Goal: Information Seeking & Learning: Learn about a topic

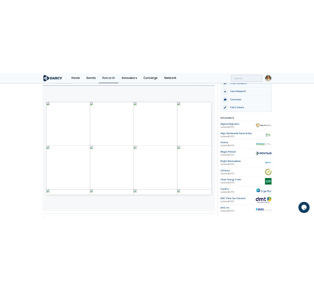
scroll to position [125, 0]
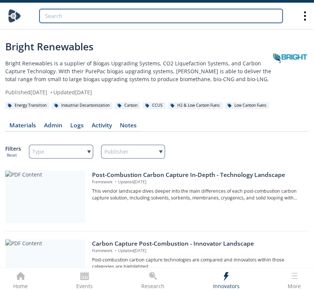
click at [231, 15] on input "search" at bounding box center [160, 16] width 243 height 14
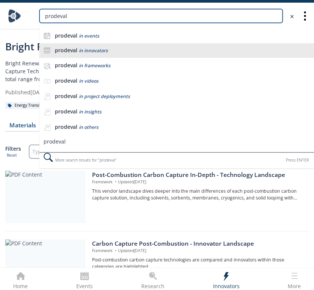
type input "prodeval"
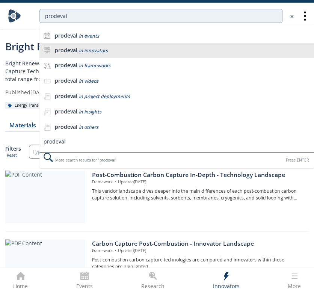
click at [123, 50] on div "prodeval in innovators" at bounding box center [182, 50] width 255 height 7
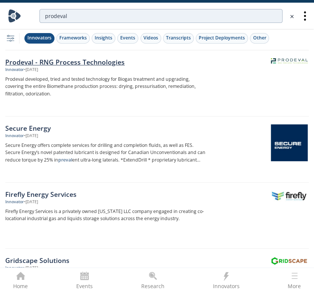
click at [72, 65] on div "Prodeval - RNG Process Technologies" at bounding box center [107, 62] width 204 height 10
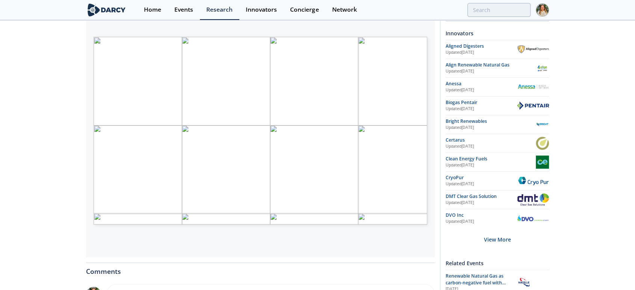
scroll to position [167, 0]
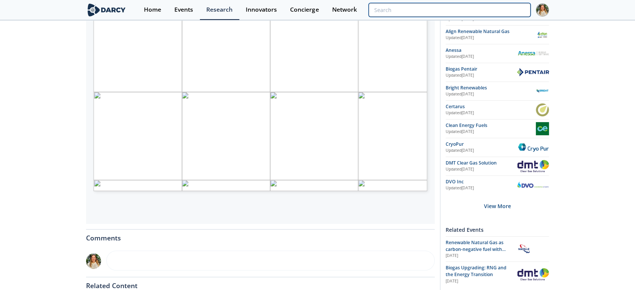
click at [320, 9] on input "search" at bounding box center [449, 10] width 162 height 14
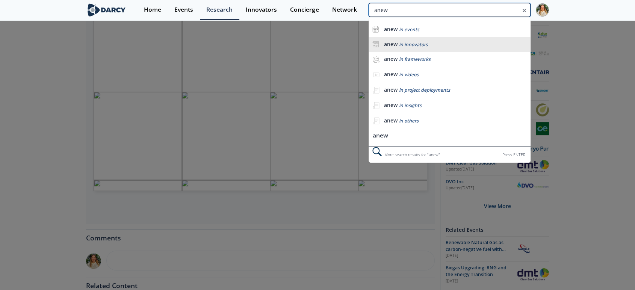
type input "anew"
click at [320, 43] on div "anew in innovators" at bounding box center [455, 44] width 143 height 7
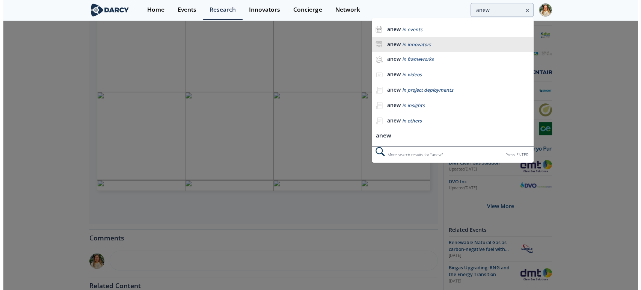
scroll to position [0, 0]
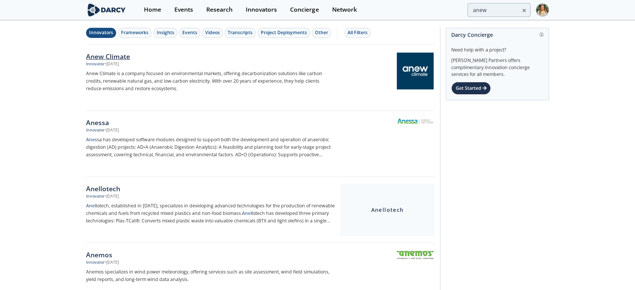
click at [105, 54] on div "Anew Climate" at bounding box center [210, 56] width 249 height 10
